Goal: Task Accomplishment & Management: Complete application form

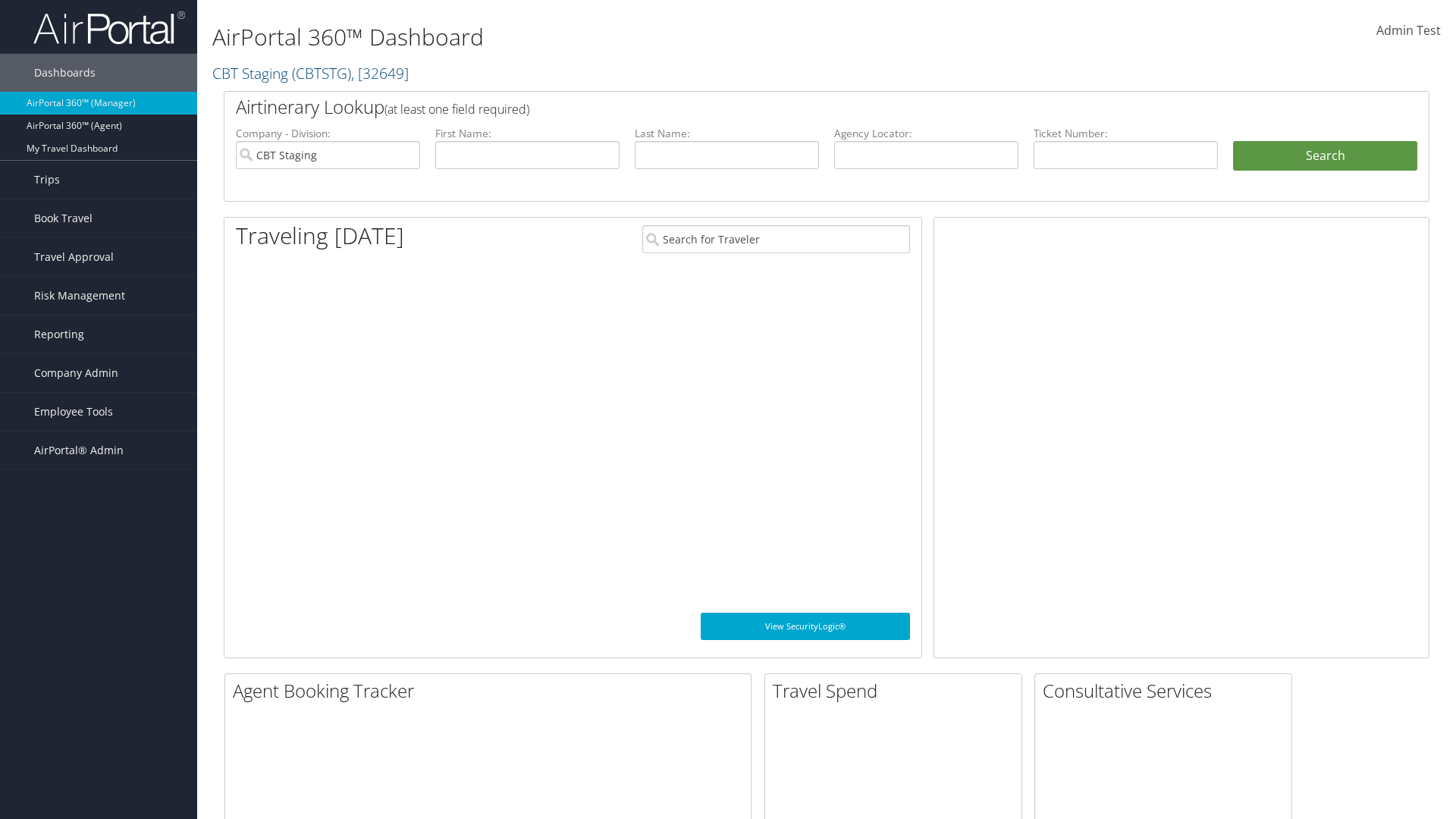
click at [98, 373] on span "Company Admin" at bounding box center [76, 373] width 84 height 38
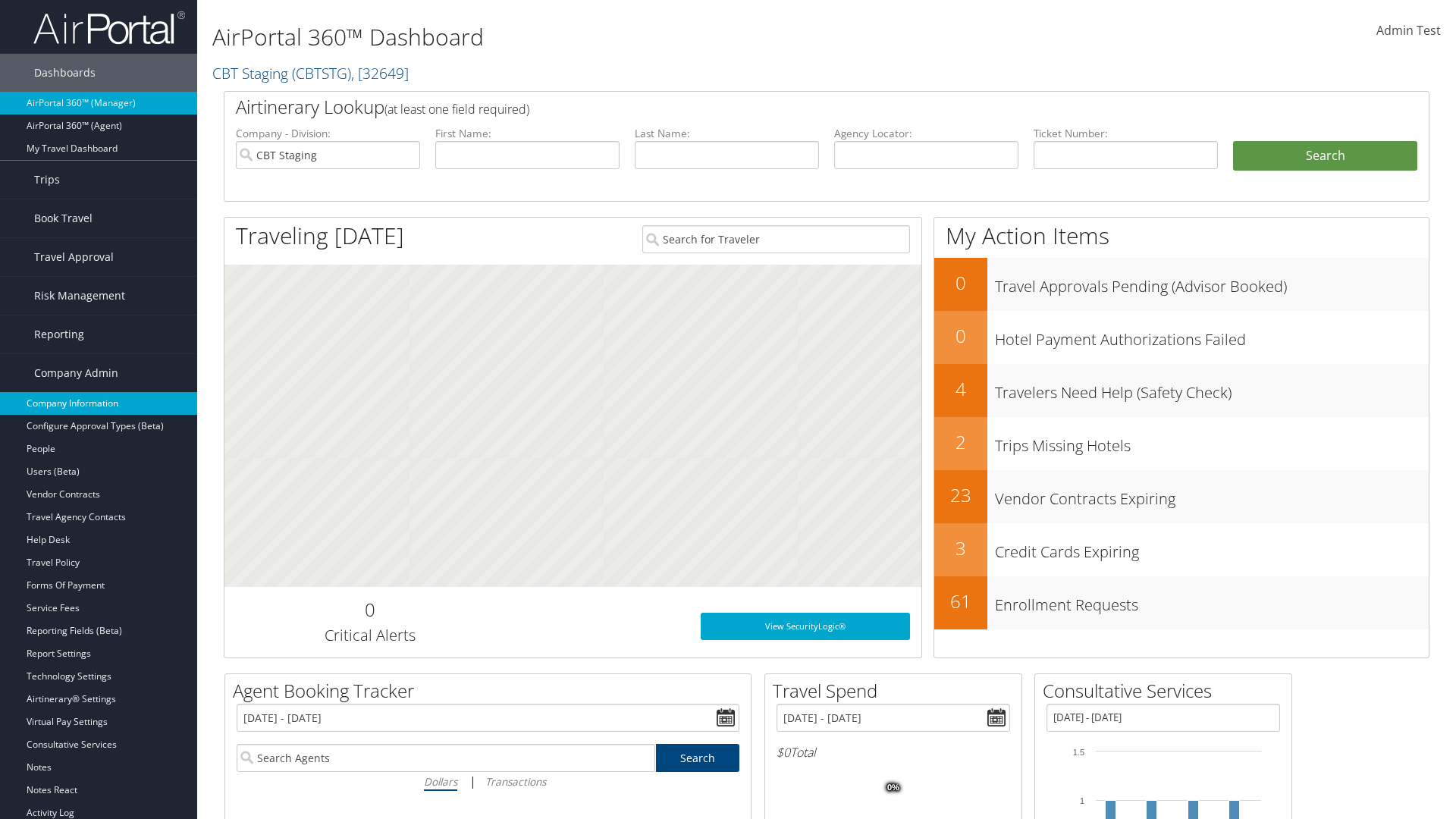
click at [98, 403] on link "Company Information" at bounding box center [98, 403] width 198 height 22
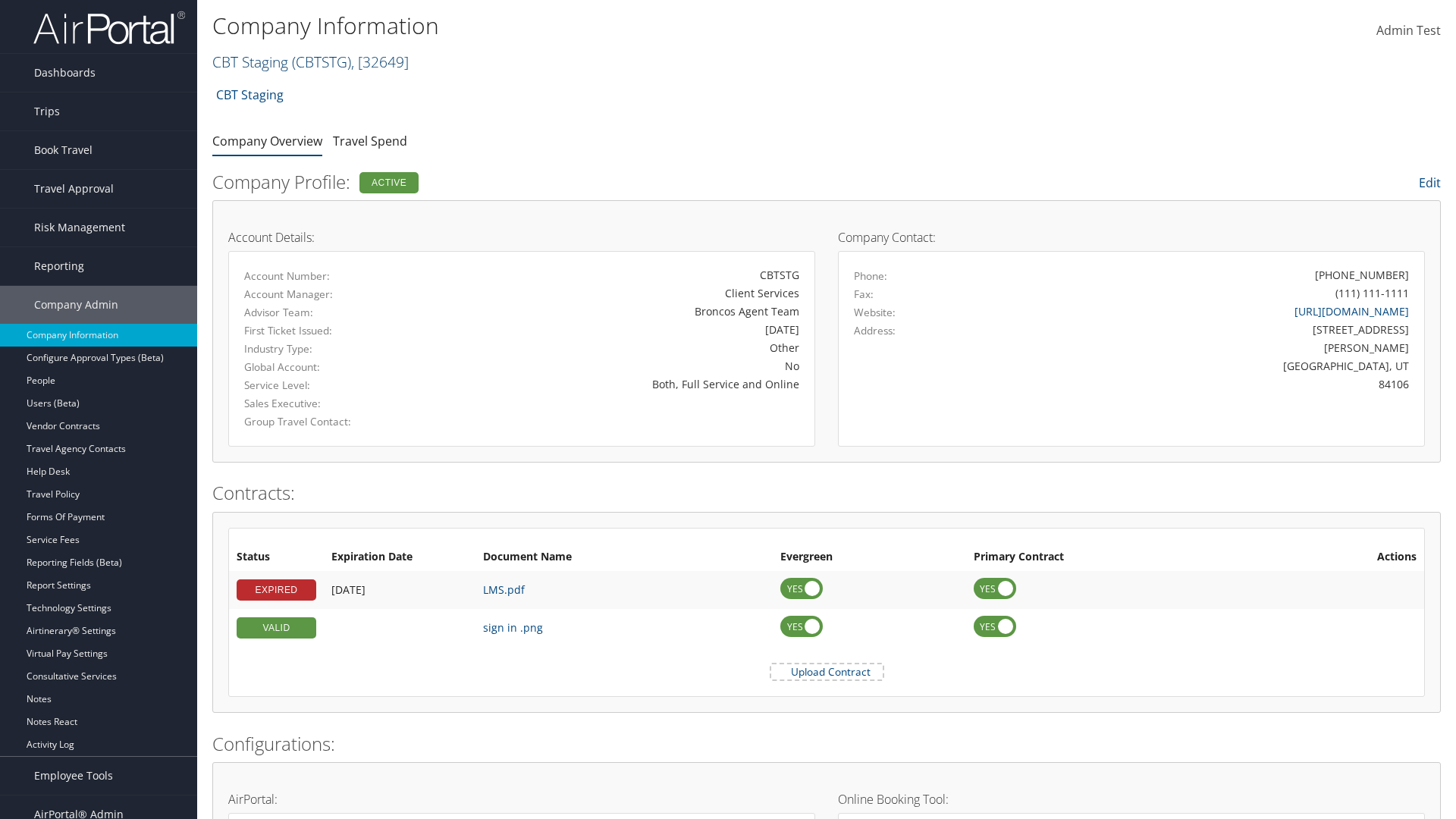
click at [250, 61] on link "CBT Staging ( CBTSTG ) , [ 32649 ]" at bounding box center [310, 61] width 197 height 20
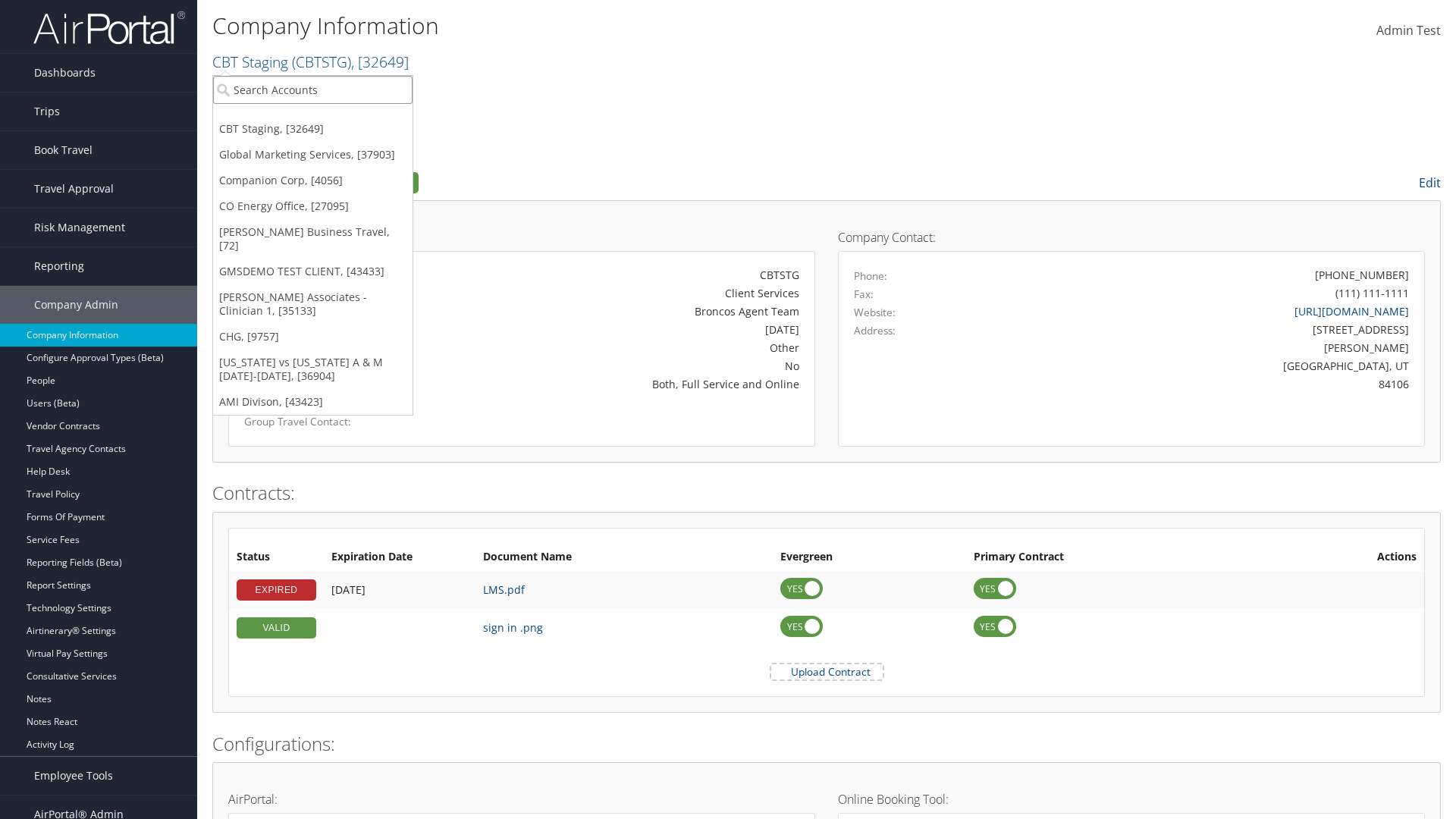
click at [312, 90] on input "search" at bounding box center [312, 90] width 200 height 28
type input "CBTSTG"
click at [312, 118] on div "CBT Staging (CBTSTG), [32649]" at bounding box center [312, 118] width 216 height 14
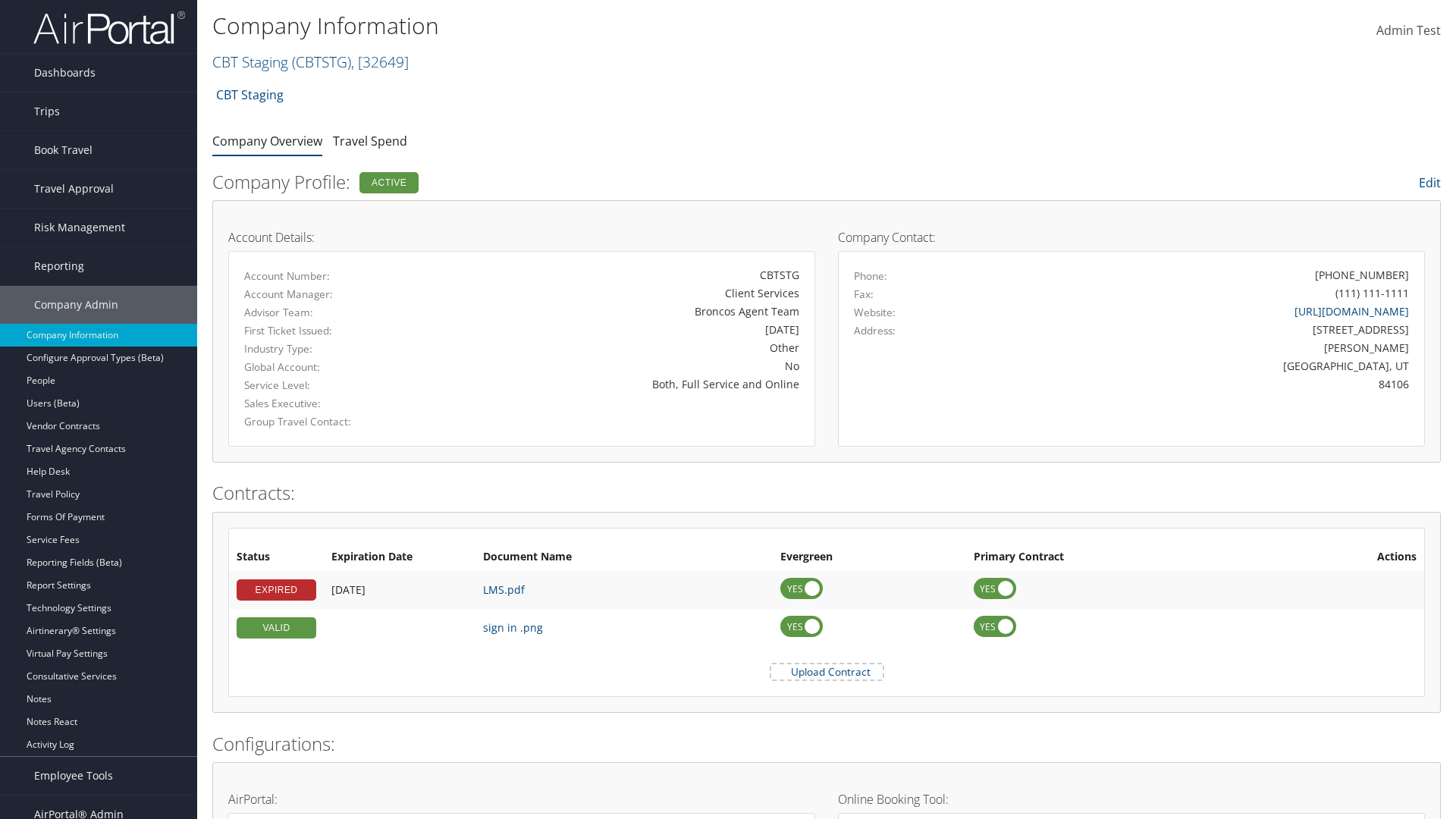
scroll to position [704, 0]
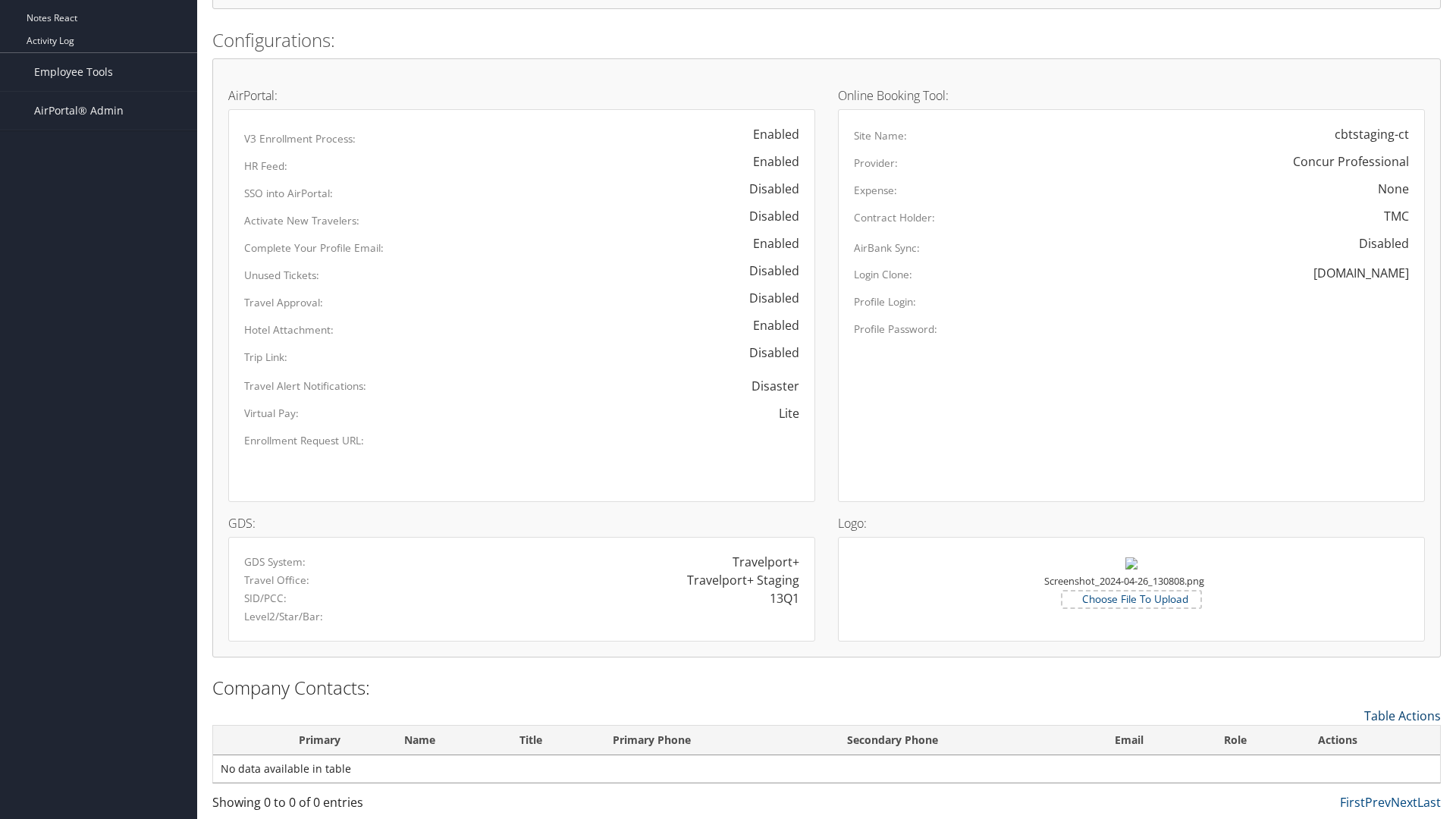
click at [1402, 716] on link "Table Actions" at bounding box center [1402, 716] width 77 height 17
click at [1340, 739] on link "New Contact" at bounding box center [1340, 739] width 200 height 25
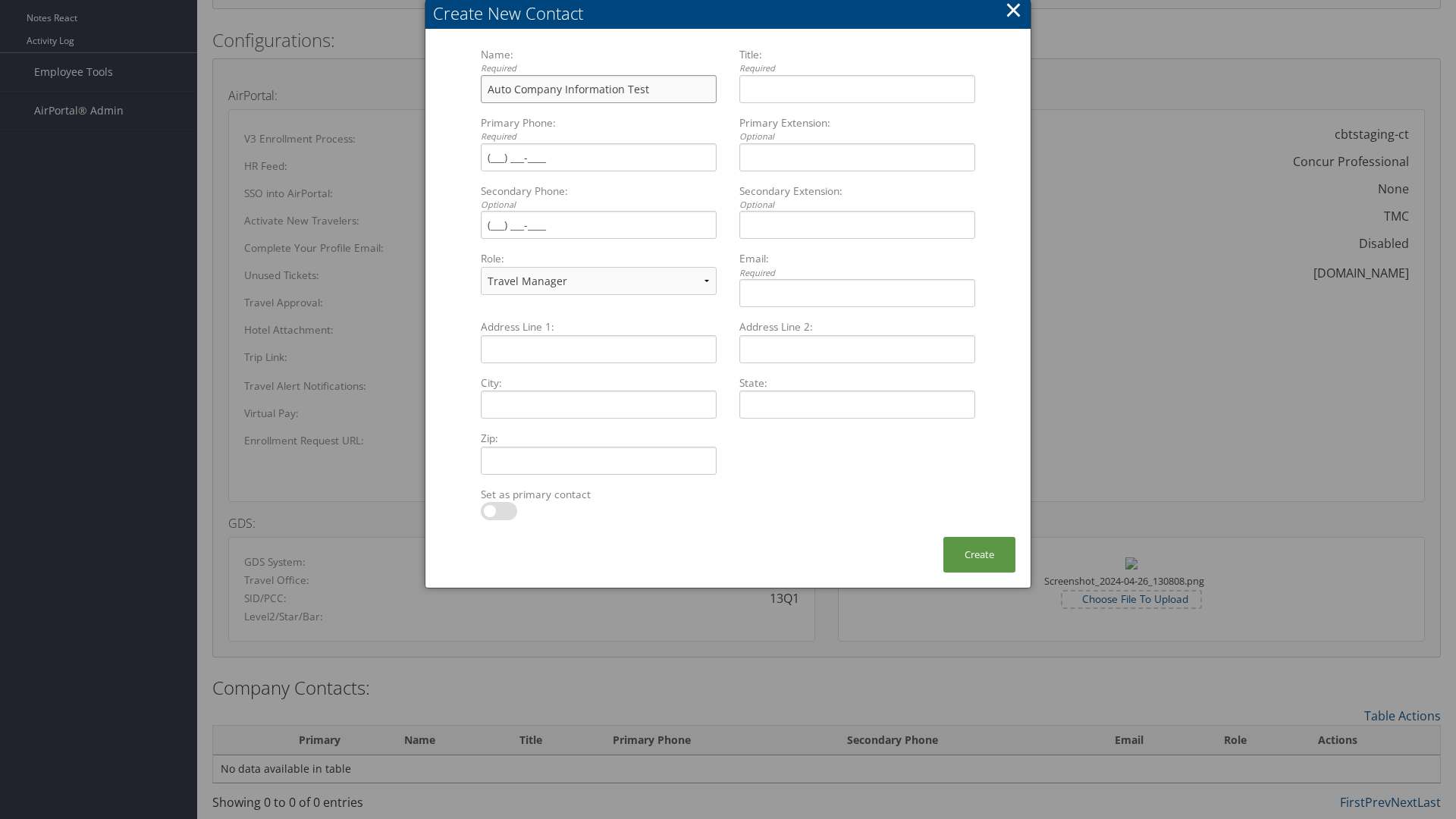
type input "Auto Company Information Test"
type input "Company Information Title"
type input "[PHONE_NUMBER]"
select select "EX"
type input "[PHONE_NUMBER]"
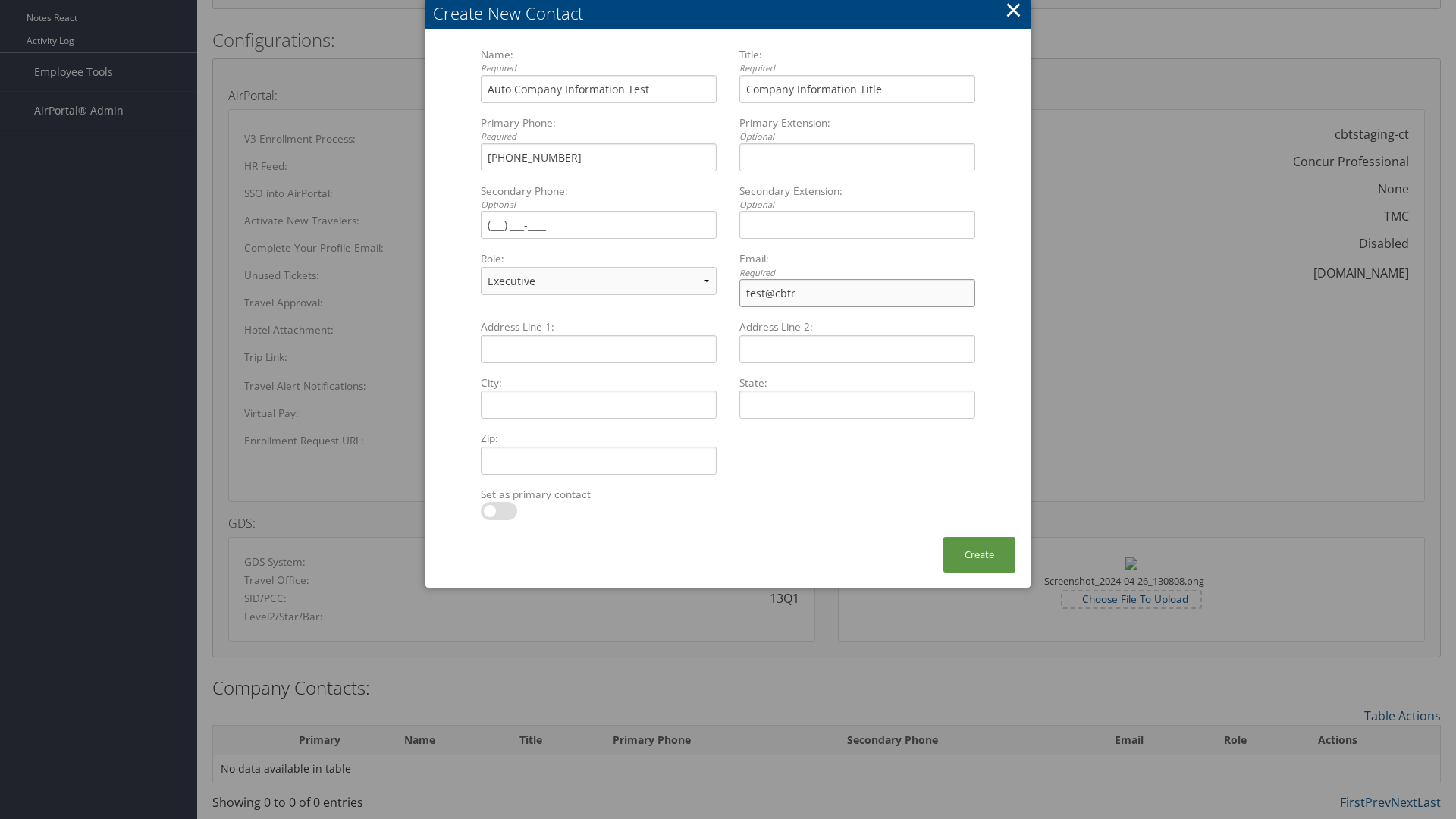
type input "test@cbtra"
